Goal: Use online tool/utility: Use online tool/utility

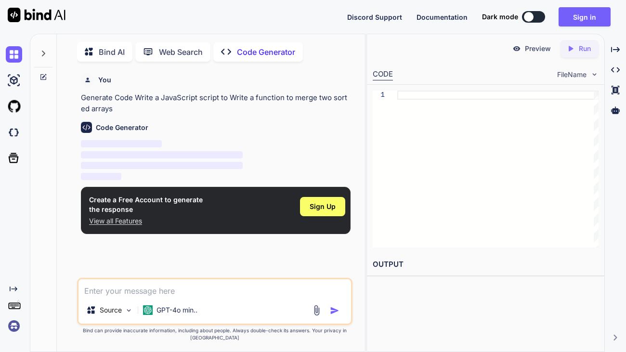
scroll to position [3, 0]
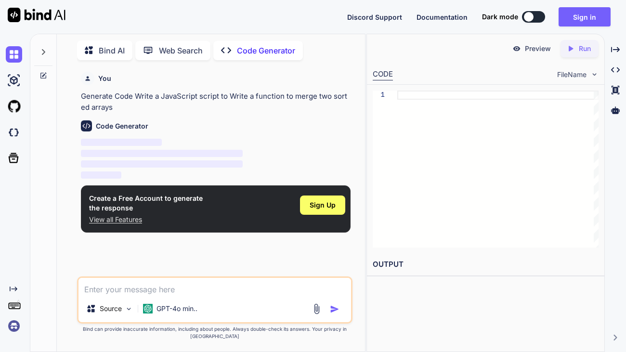
type textarea "x"
click at [529, 52] on p "Preview" at bounding box center [538, 49] width 26 height 10
click at [535, 54] on div "Preview" at bounding box center [531, 48] width 54 height 17
click at [536, 51] on p "Preview" at bounding box center [538, 49] width 26 height 10
click at [540, 47] on p "Preview" at bounding box center [538, 49] width 26 height 10
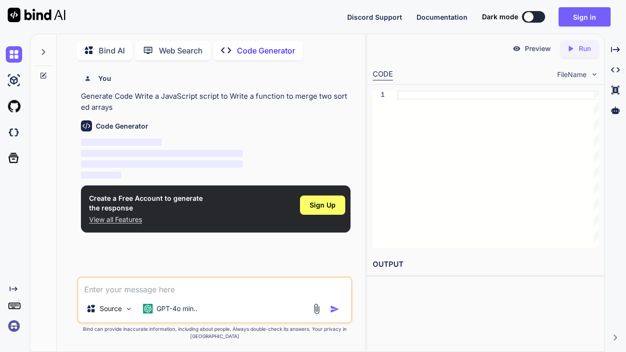
click at [539, 50] on p "Preview" at bounding box center [538, 49] width 26 height 10
click at [541, 47] on p "Preview" at bounding box center [538, 49] width 26 height 10
click at [321, 209] on span "Sign Up" at bounding box center [323, 205] width 26 height 10
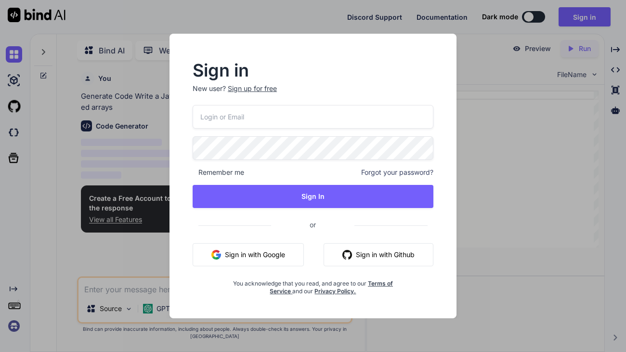
click at [251, 262] on button "Sign in with Google" at bounding box center [248, 254] width 111 height 23
click at [480, 53] on div "Sign in New user? Sign up for free Remember me Forgot your password? Sign In or…" at bounding box center [313, 176] width 626 height 352
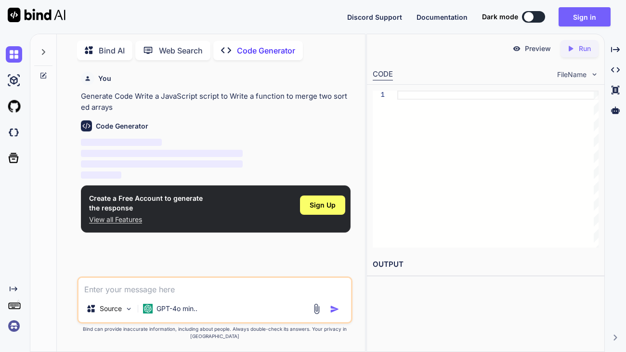
click at [485, 52] on div "Preview Created with Pixso. Run" at bounding box center [485, 48] width 237 height 29
